Goal: Transaction & Acquisition: Purchase product/service

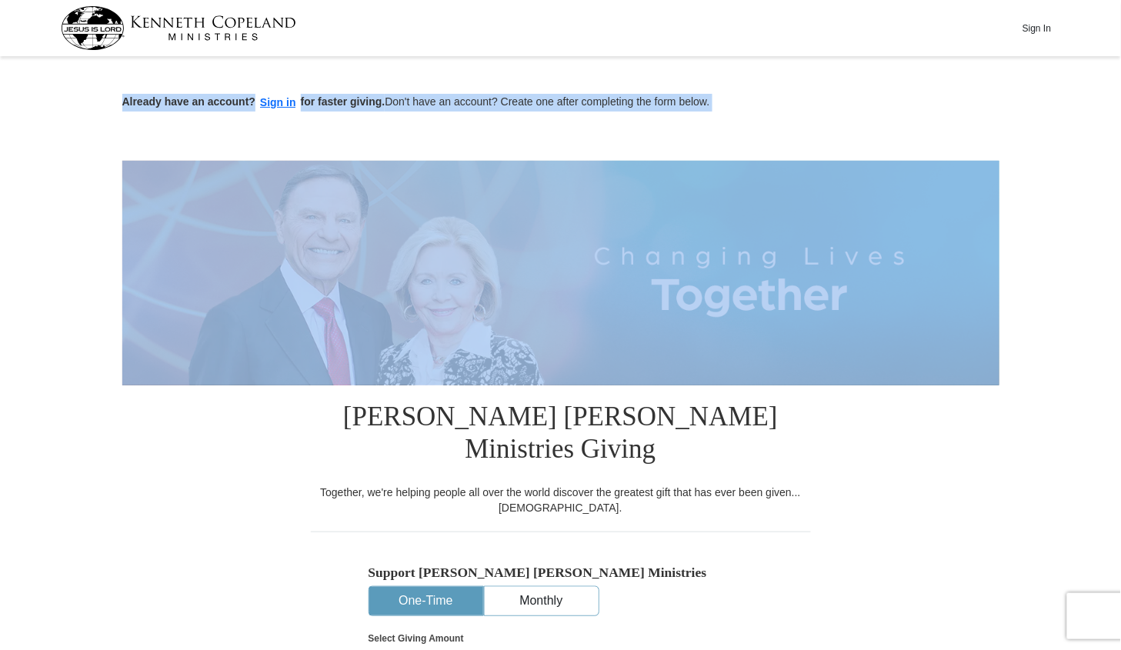
drag, startPoint x: 1120, startPoint y: 53, endPoint x: 1129, endPoint y: 198, distance: 144.9
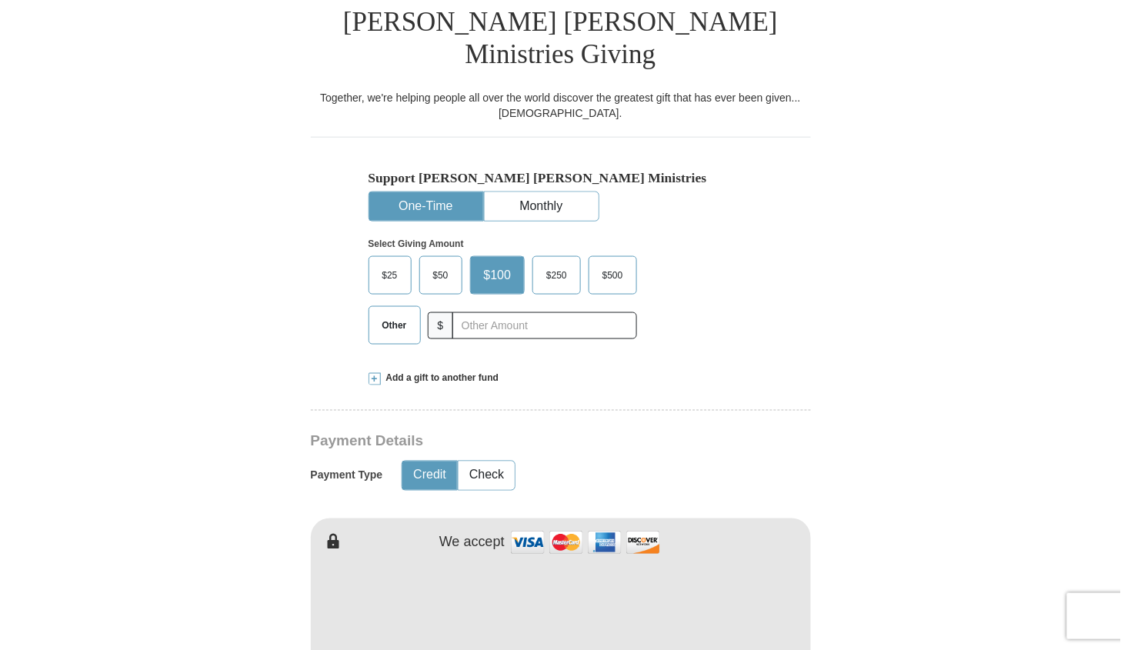
scroll to position [419, 0]
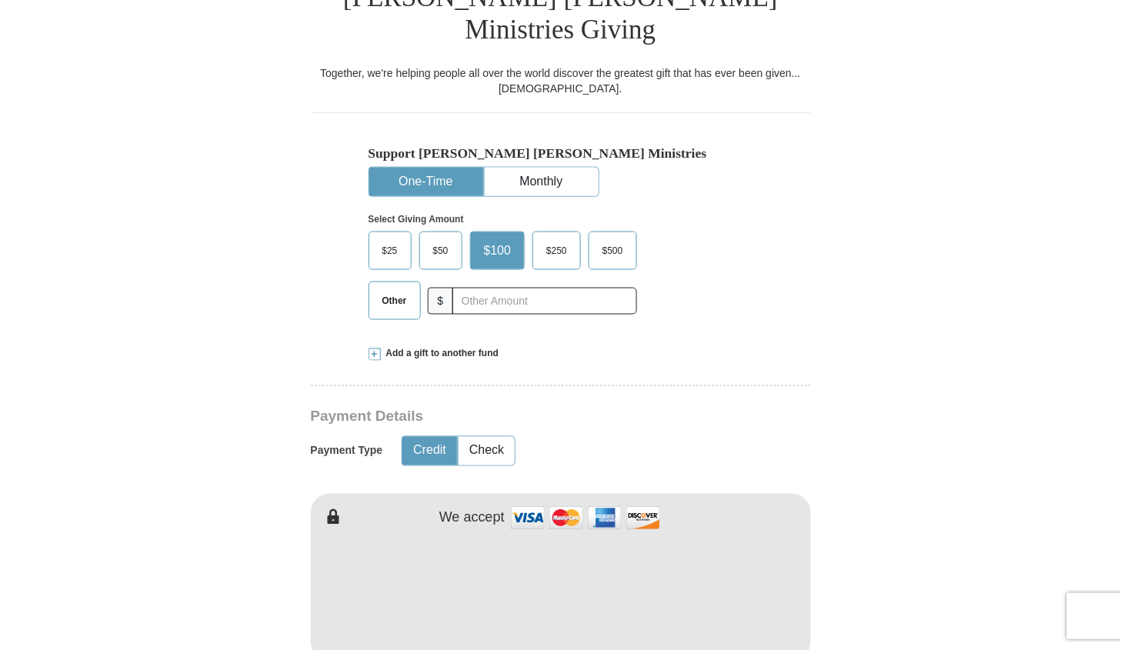
click at [388, 289] on span "Other" at bounding box center [395, 300] width 40 height 23
click at [0, 0] on input "Other" at bounding box center [0, 0] width 0 height 0
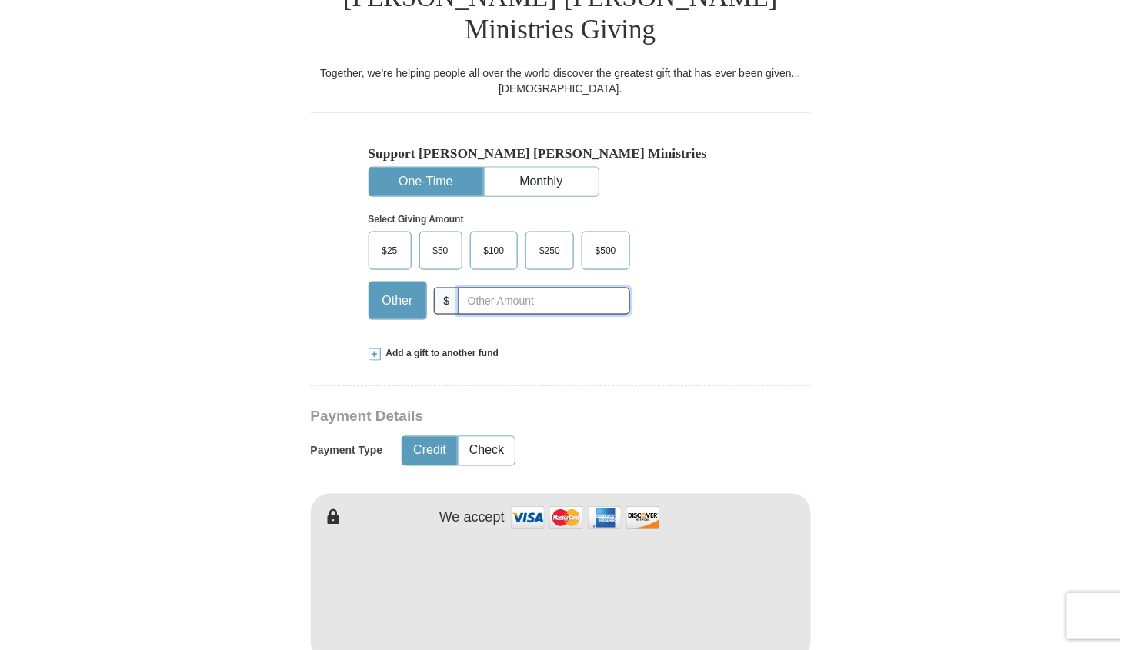
click at [473, 288] on input "text" at bounding box center [543, 301] width 171 height 27
type input "32.00"
type input "[PERSON_NAME]"
type input "stanoff"
type input "[EMAIL_ADDRESS][DOMAIN_NAME]"
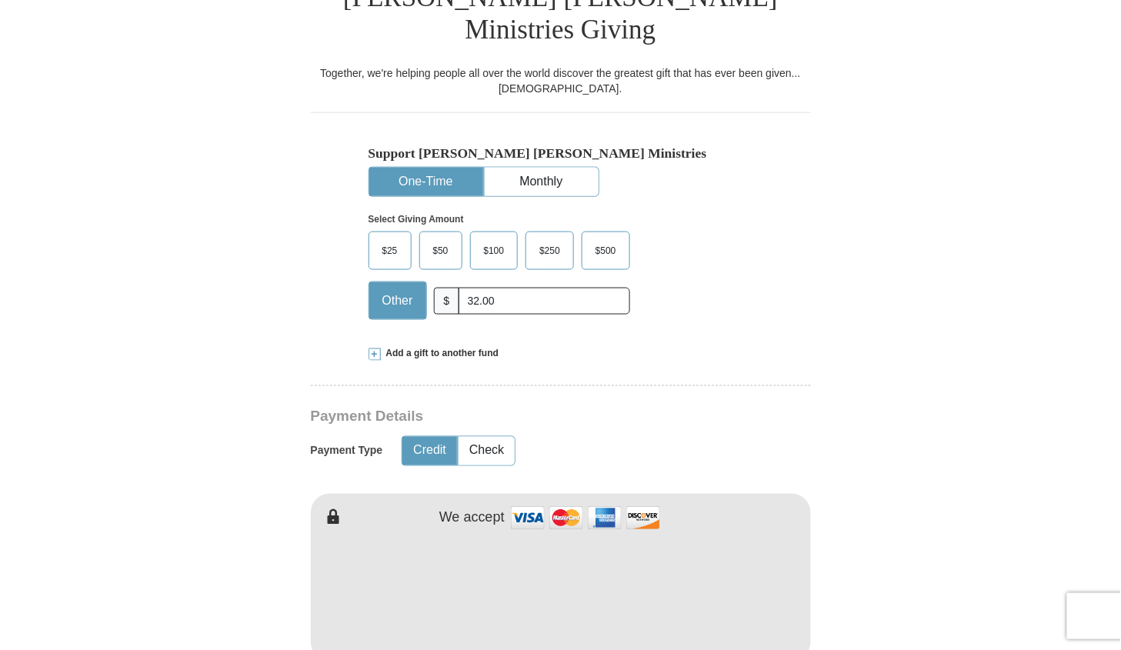
type input "[STREET_ADDRESS]"
type input "ATALISSA"
select select "IA"
type input "52720"
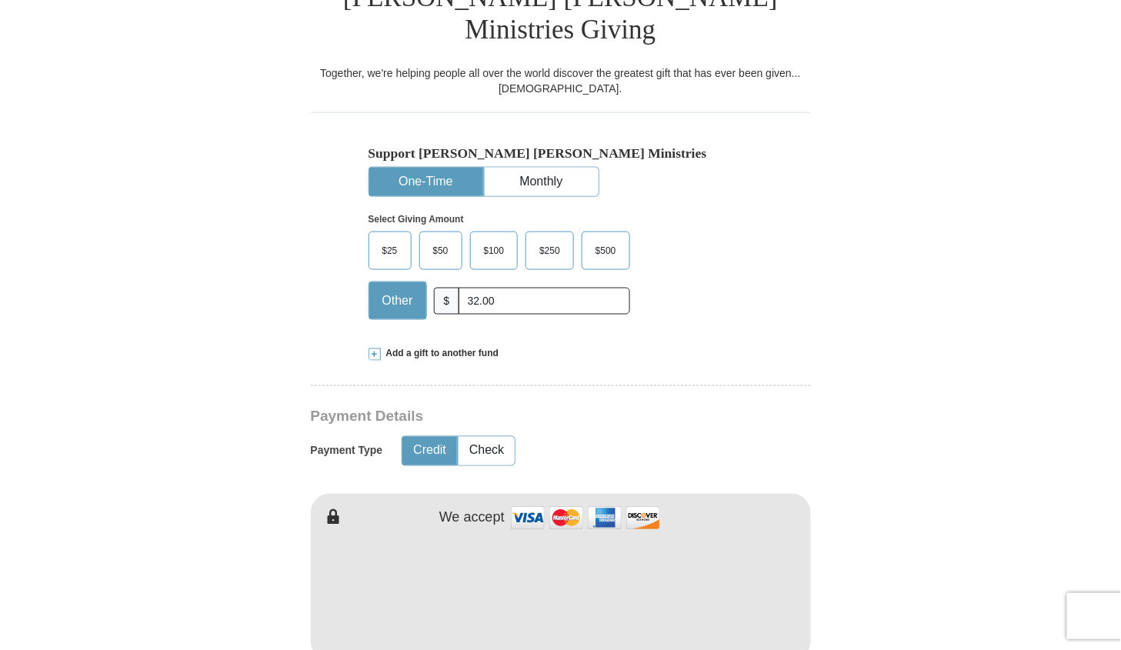
type input "3197774180"
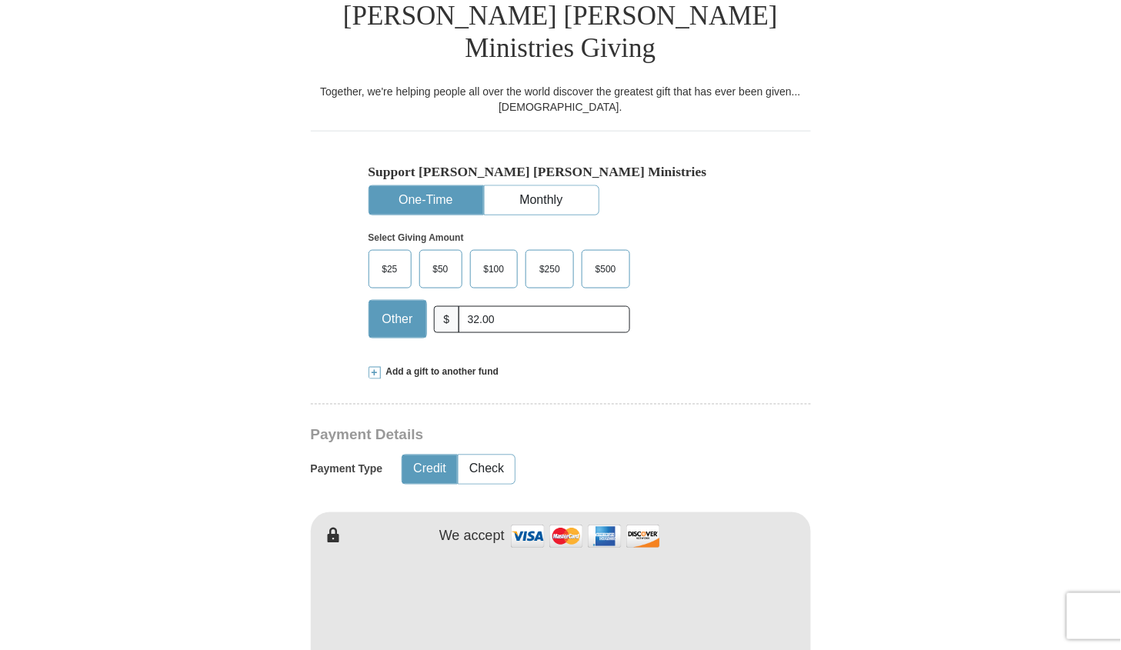
scroll to position [0, 0]
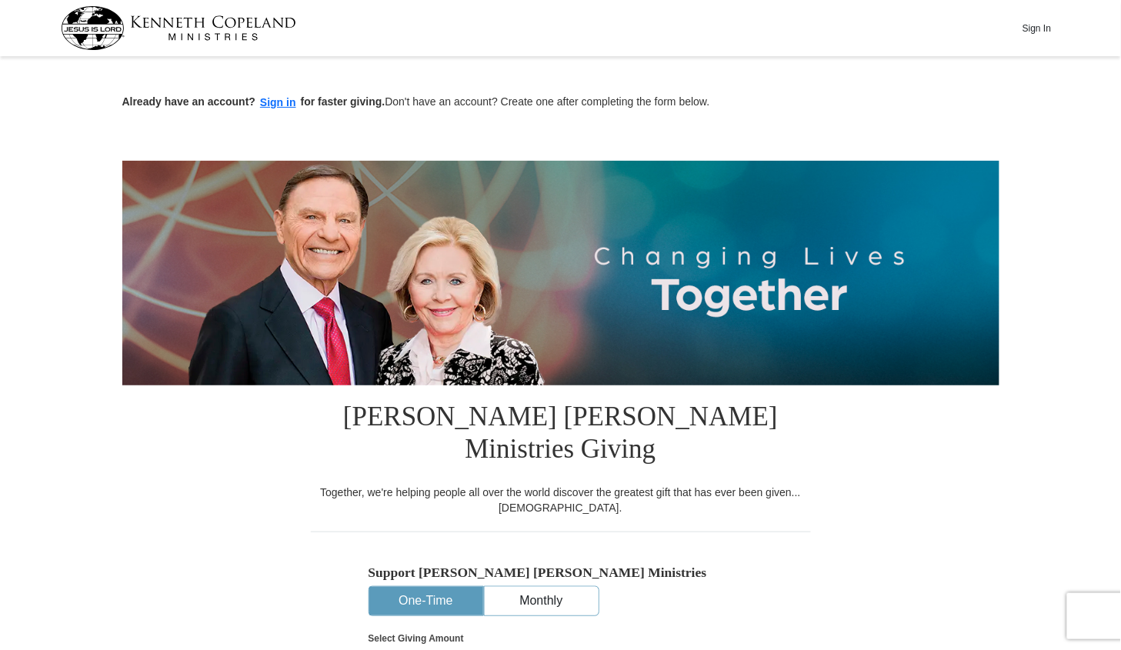
click at [225, 25] on img at bounding box center [178, 28] width 235 height 44
